Goal: Task Accomplishment & Management: Use online tool/utility

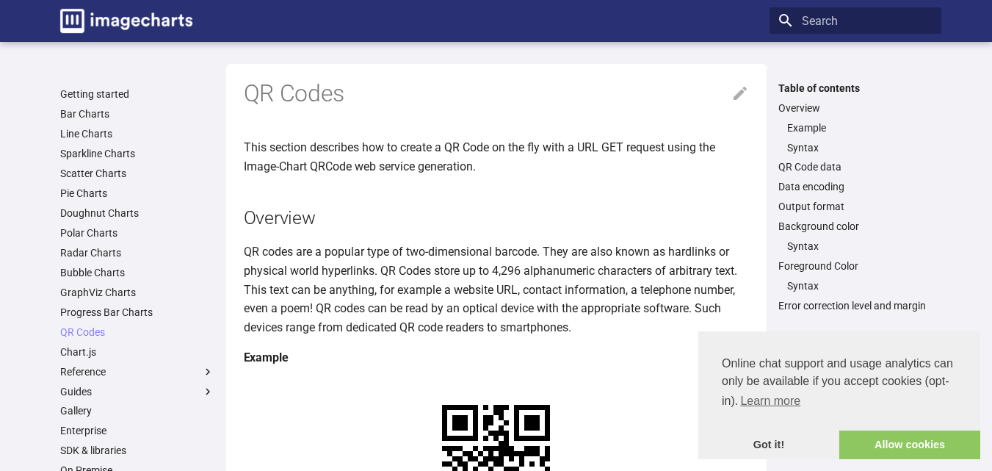
scroll to position [441, 0]
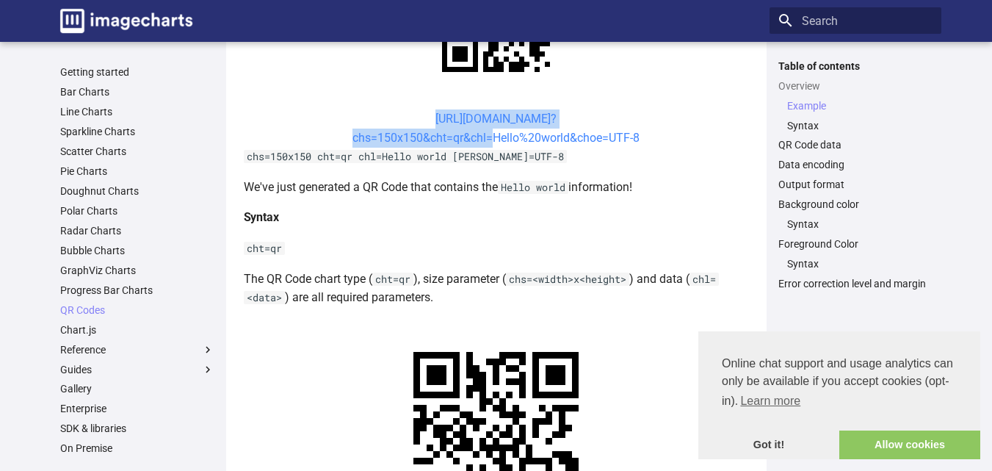
drag, startPoint x: 408, startPoint y: 113, endPoint x: 485, endPoint y: 140, distance: 82.4
copy link "[URL][DOMAIN_NAME]? chs=150x150&cht=qr&chl"
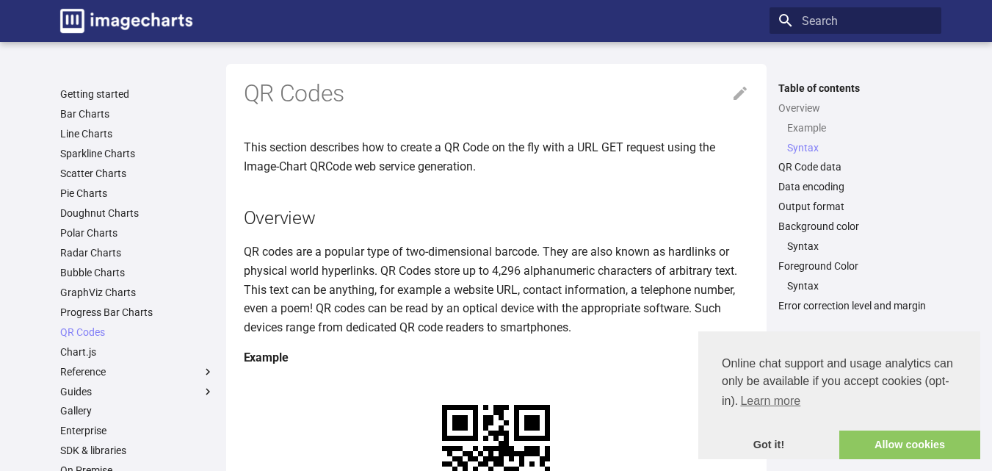
scroll to position [808, 0]
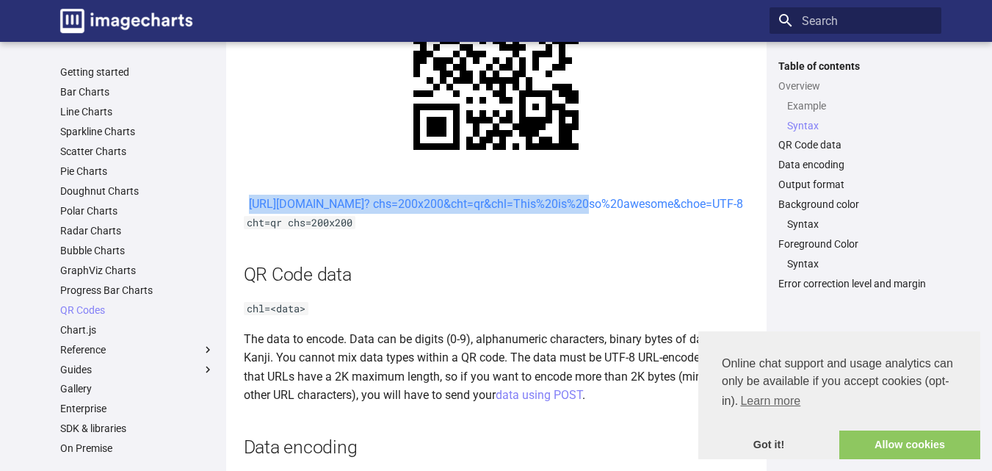
drag, startPoint x: 404, startPoint y: 208, endPoint x: 453, endPoint y: 219, distance: 50.4
click at [453, 214] on center "[URL][DOMAIN_NAME]? chs=200x200&cht=qr&chl=This%20is%20so%20awesome&choe=UTF-8" at bounding box center [496, 204] width 505 height 19
copy link "https://image-charts.com/chart? chs=200x200&cht=qr&chl="
